Goal: Navigation & Orientation: Find specific page/section

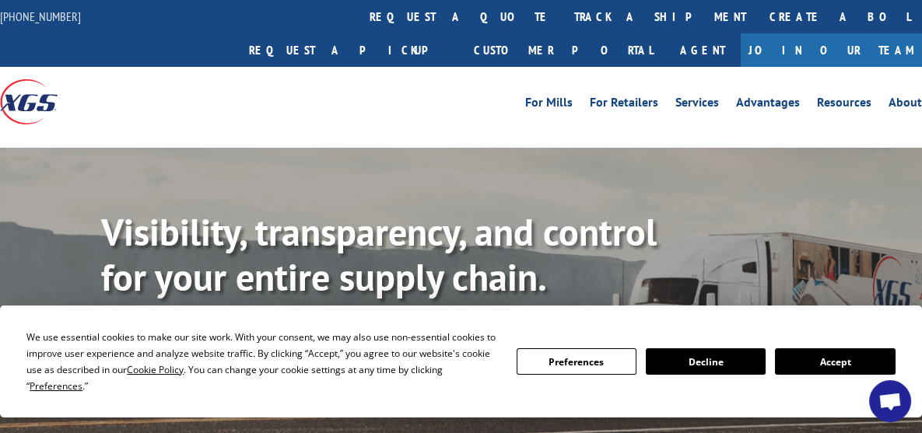
click at [830, 359] on button "Accept" at bounding box center [835, 361] width 120 height 26
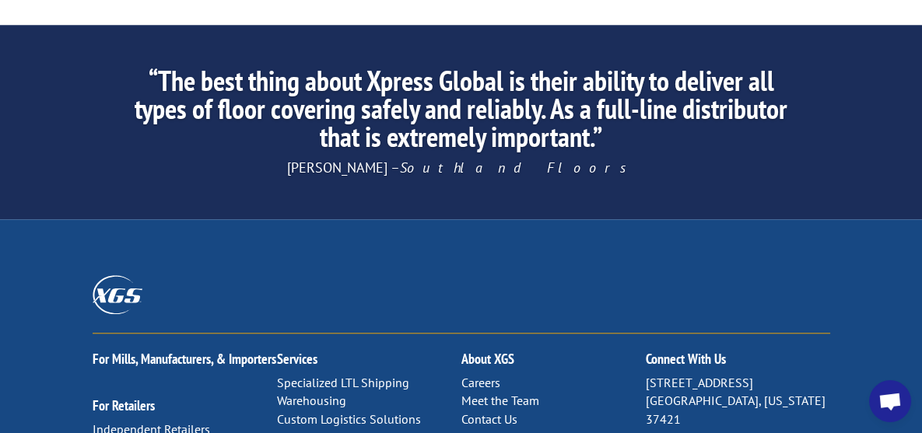
scroll to position [2685, 0]
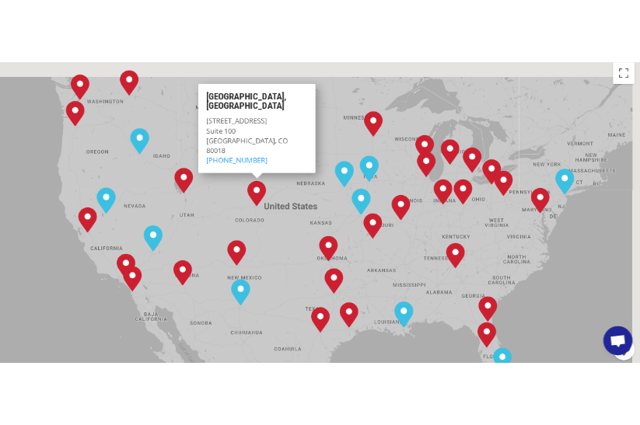
scroll to position [646, 0]
